Goal: Transaction & Acquisition: Register for event/course

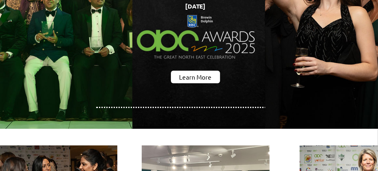
scroll to position [122, 0]
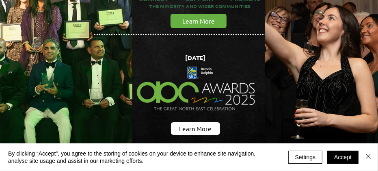
click at [208, 122] on img "main content" at bounding box center [197, 89] width 134 height 75
click at [199, 125] on span "Learn More" at bounding box center [196, 128] width 33 height 9
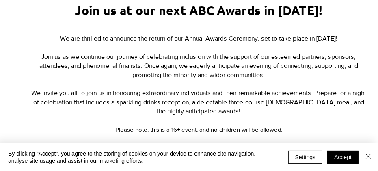
scroll to position [407, 0]
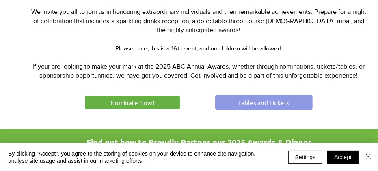
click at [257, 109] on link "Tables and Tickets" at bounding box center [264, 103] width 98 height 16
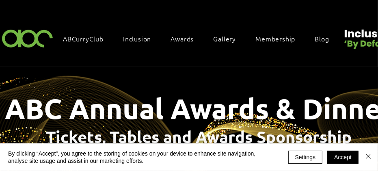
click at [378, 171] on html "top of page Skip to Main Content ABCurryClub Inclusion Inclusion By Default Inc…" at bounding box center [189, 85] width 378 height 171
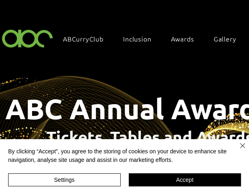
scroll to position [81, 0]
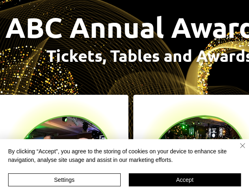
click at [240, 144] on img "Close" at bounding box center [243, 146] width 10 height 10
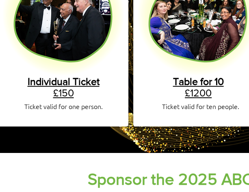
scroll to position [244, 0]
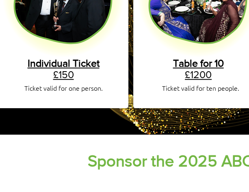
click at [205, 57] on span "Table for 10" at bounding box center [198, 62] width 51 height 11
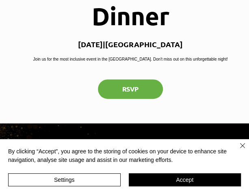
scroll to position [122, 71]
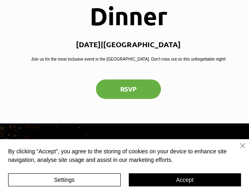
click at [243, 144] on img "Close" at bounding box center [243, 146] width 10 height 10
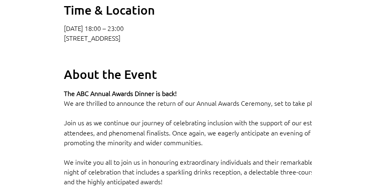
scroll to position [488, 28]
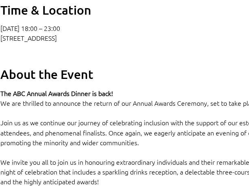
click at [83, 42] on p "Newcastle upon Tyne, High Gosforth Park, Newcastle upon Tyne NE3 5HN, UK" at bounding box center [171, 38] width 343 height 8
click at [153, 42] on div "09 Oct 2025, 18:00 – 23:00 Newcastle upon Tyne, High Gosforth Park, Newcastle u…" at bounding box center [171, 33] width 343 height 18
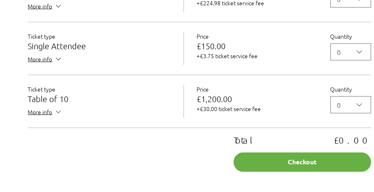
scroll to position [813, 0]
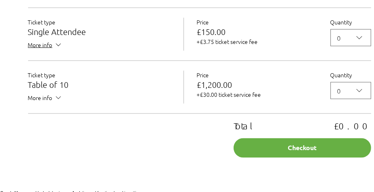
click at [57, 102] on icon "2025 Annual ABC Awards Dinner" at bounding box center [58, 98] width 9 height 9
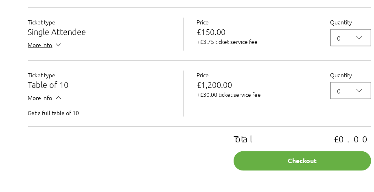
click at [57, 102] on icon "2025 Annual ABC Awards Dinner" at bounding box center [58, 98] width 9 height 9
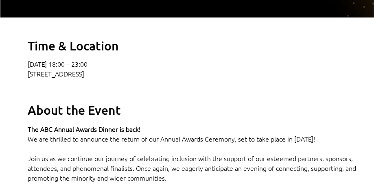
scroll to position [447, 0]
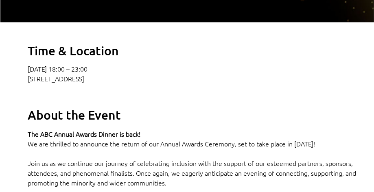
drag, startPoint x: 29, startPoint y: 91, endPoint x: 252, endPoint y: 91, distance: 223.6
click at [249, 83] on p "Newcastle upon Tyne, High Gosforth Park, Newcastle upon Tyne NE3 5HN, UK" at bounding box center [199, 78] width 343 height 8
copy p "Newcastle upon Tyne, High Gosforth Park, Newcastle upon Tyne NE3 5HN, UK"
